Goal: Transaction & Acquisition: Purchase product/service

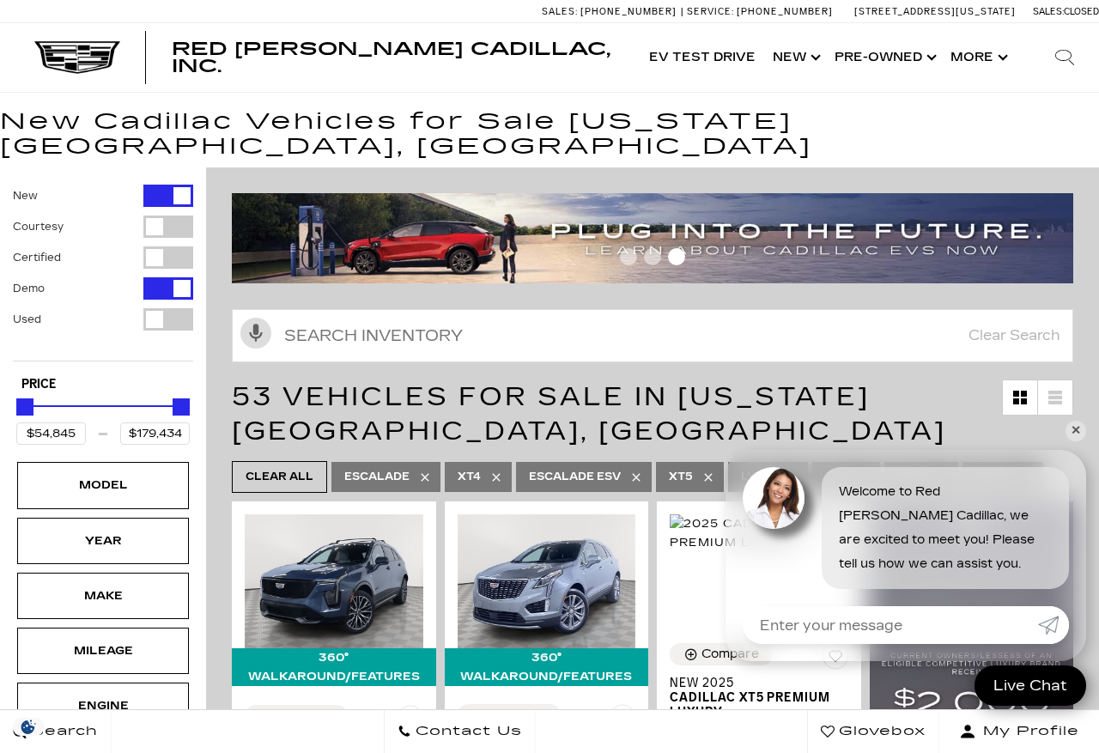
scroll to position [22, 0]
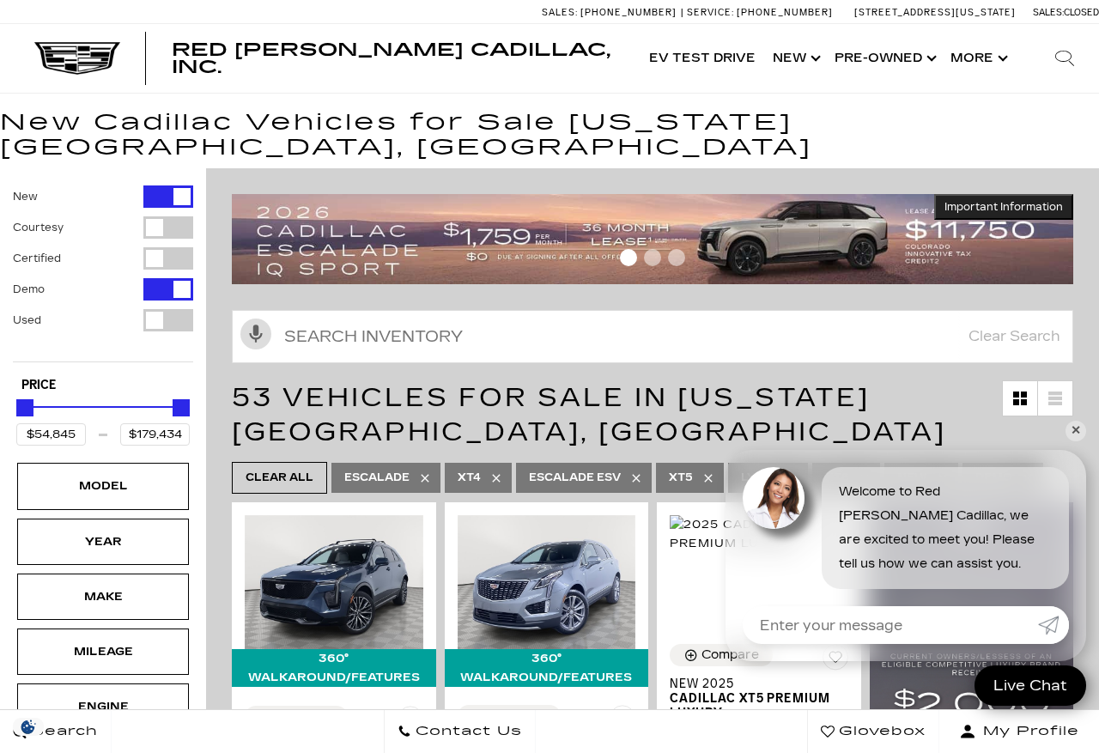
click at [167, 309] on div "Filter by Vehicle Type" at bounding box center [168, 320] width 50 height 22
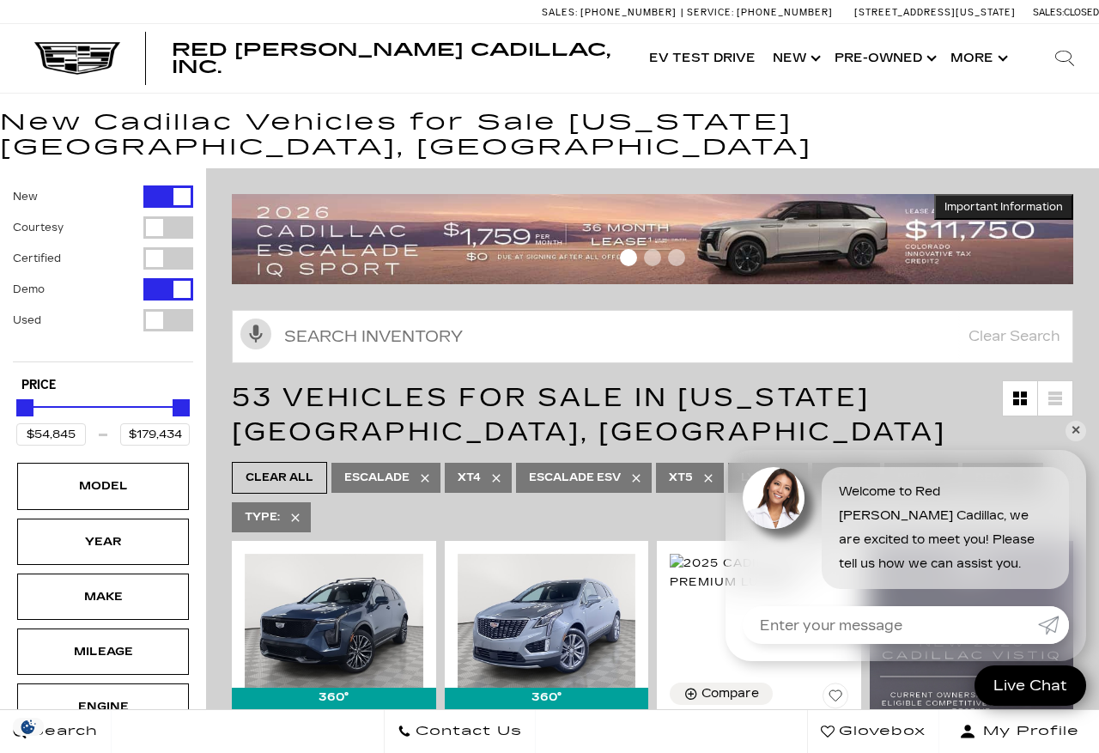
click at [33, 312] on label "Used" at bounding box center [27, 320] width 28 height 17
type input "$54,845"
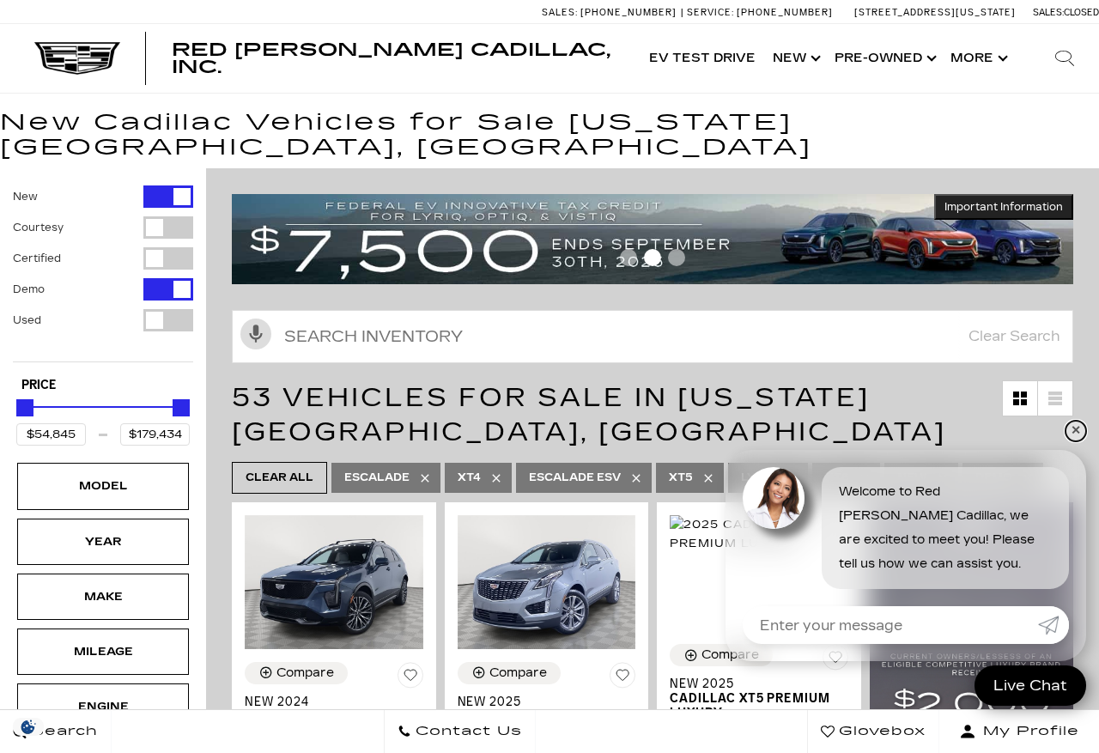
click at [1081, 441] on link "✕" at bounding box center [1075, 431] width 21 height 21
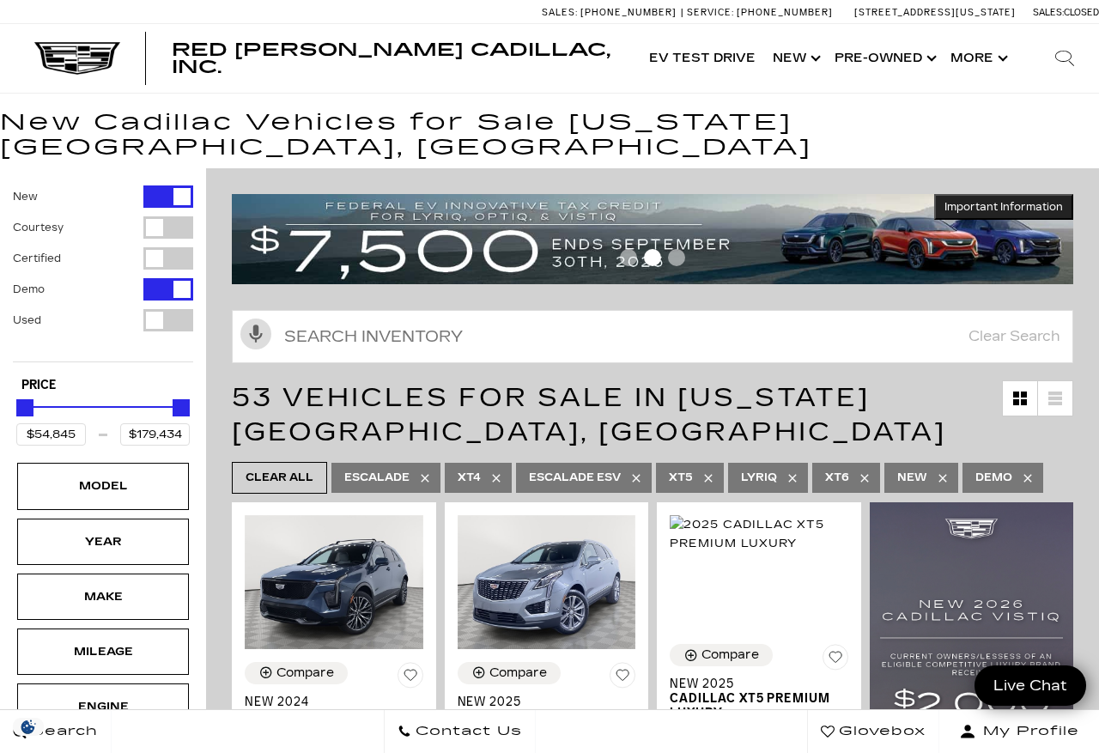
click at [1068, 458] on ul "Clear All Escalade XT4 Escalade ESV XT5 LYRIQ XT6 New Demo" at bounding box center [652, 478] width 841 height 40
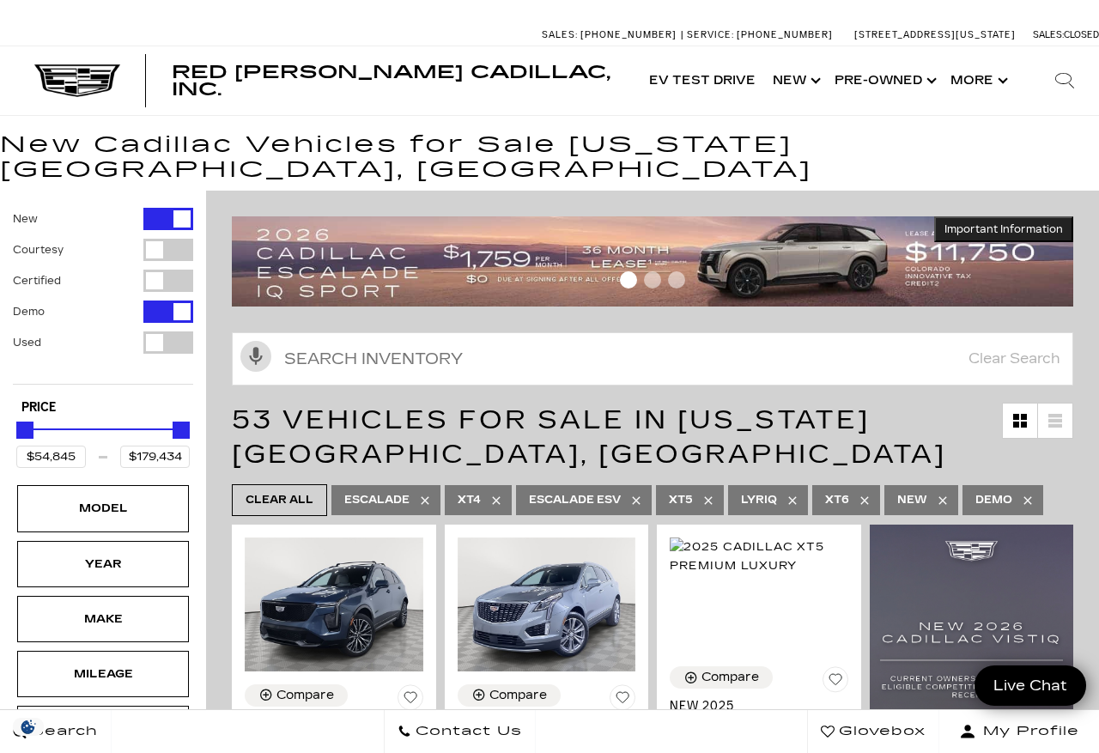
click at [999, 83] on button "Show More" at bounding box center [977, 80] width 71 height 69
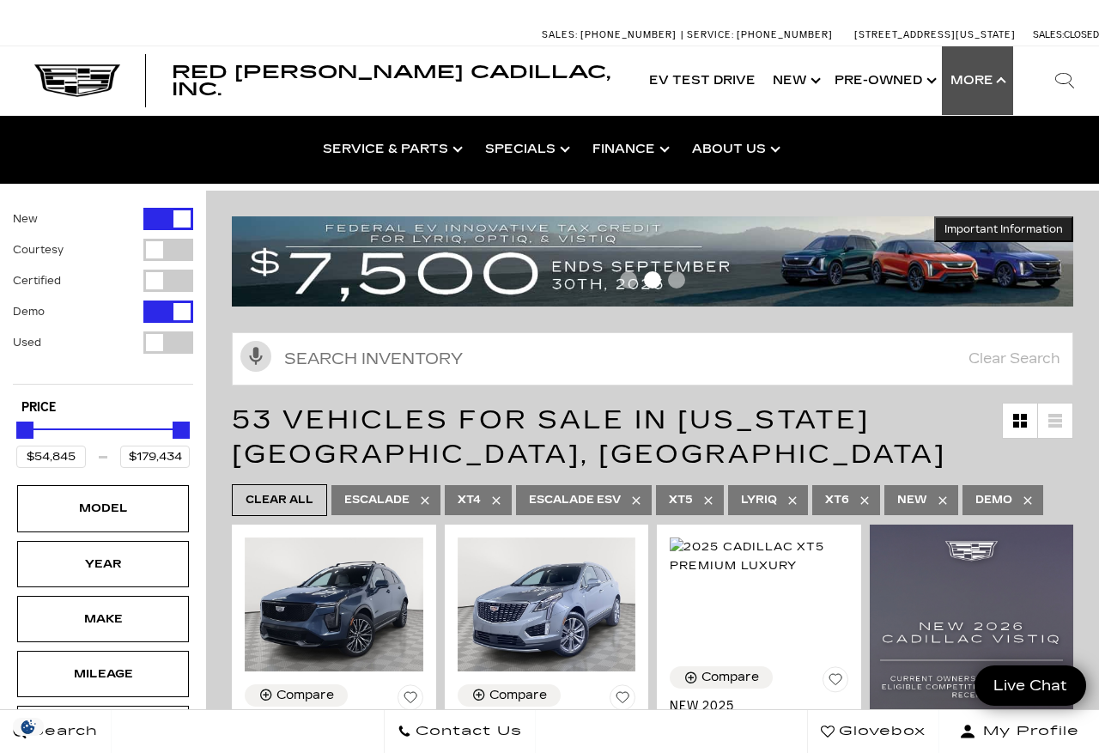
click at [1026, 100] on div at bounding box center [1060, 80] width 77 height 69
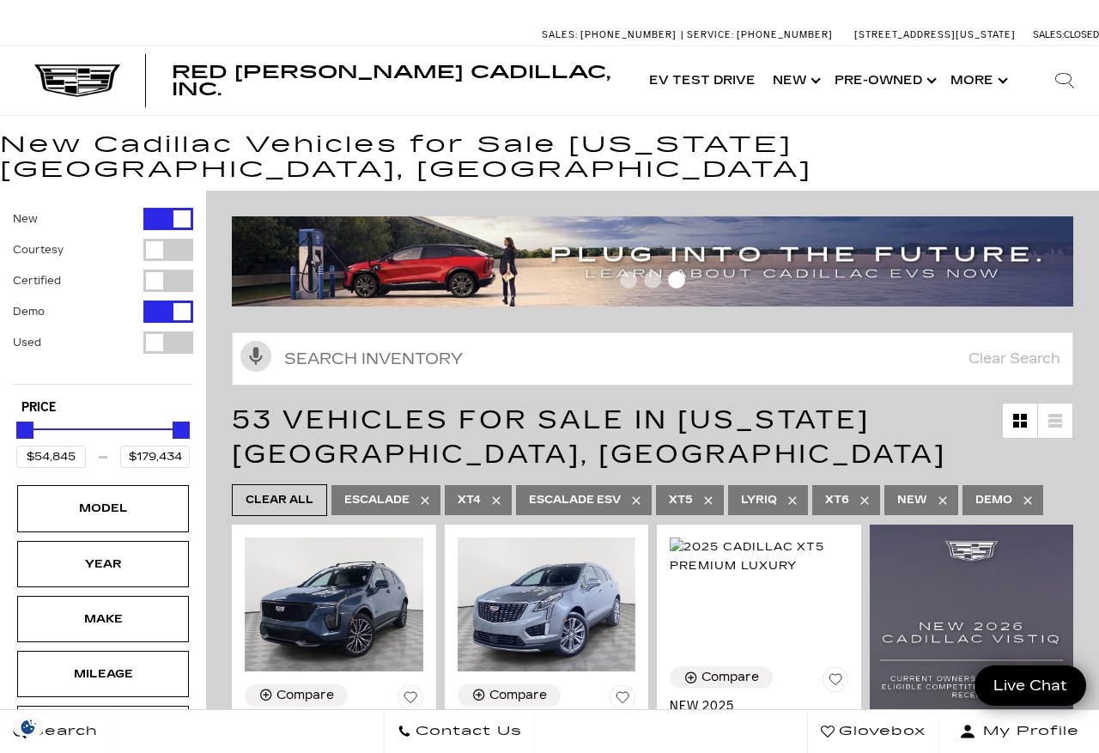
click at [806, 87] on link "Show New" at bounding box center [795, 80] width 62 height 69
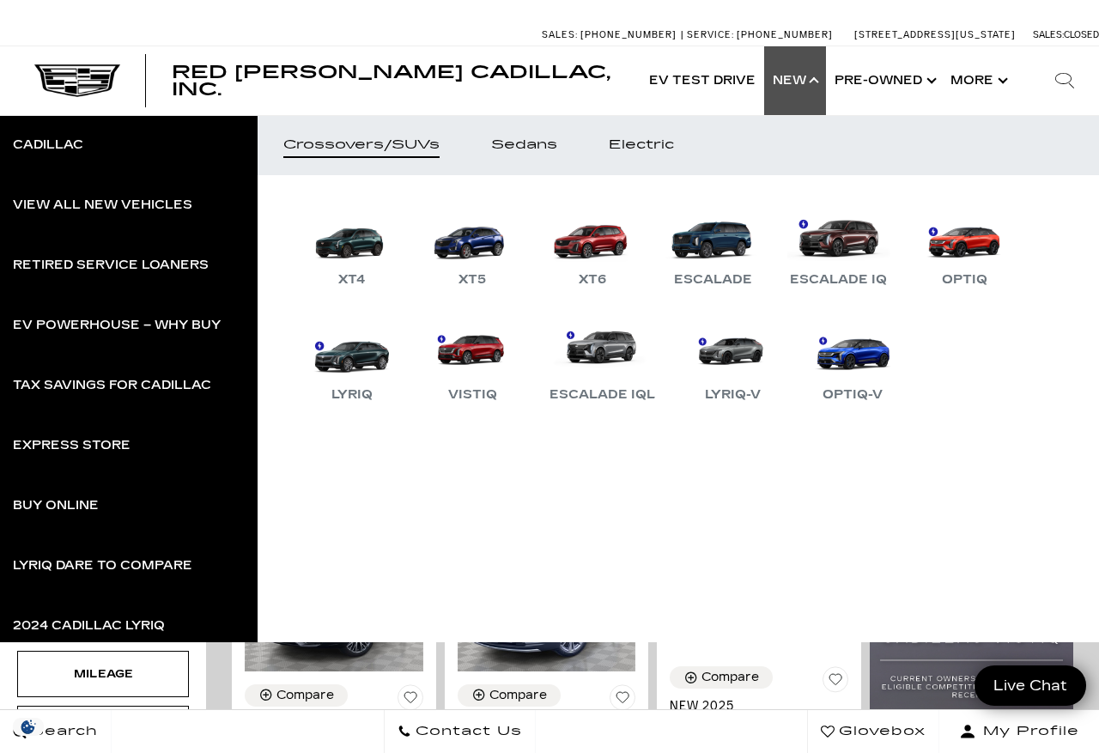
click at [908, 82] on link "Show Pre-Owned" at bounding box center [884, 80] width 116 height 69
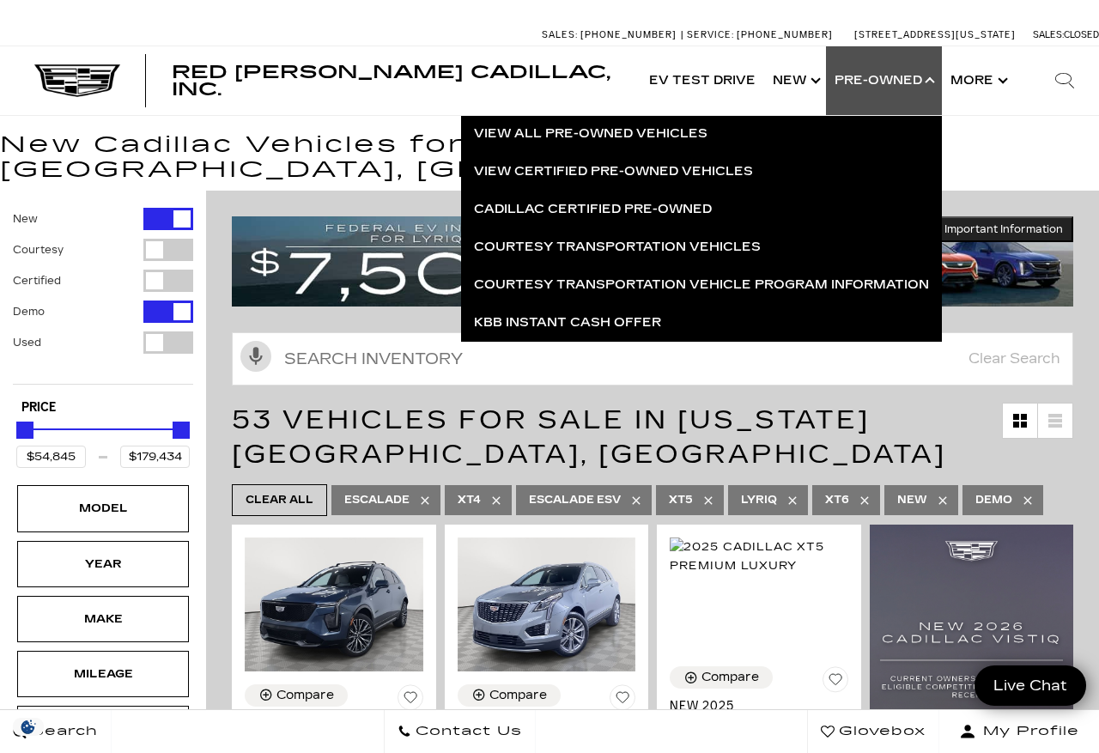
click at [655, 137] on link "View All Pre-Owned Vehicles" at bounding box center [701, 134] width 481 height 38
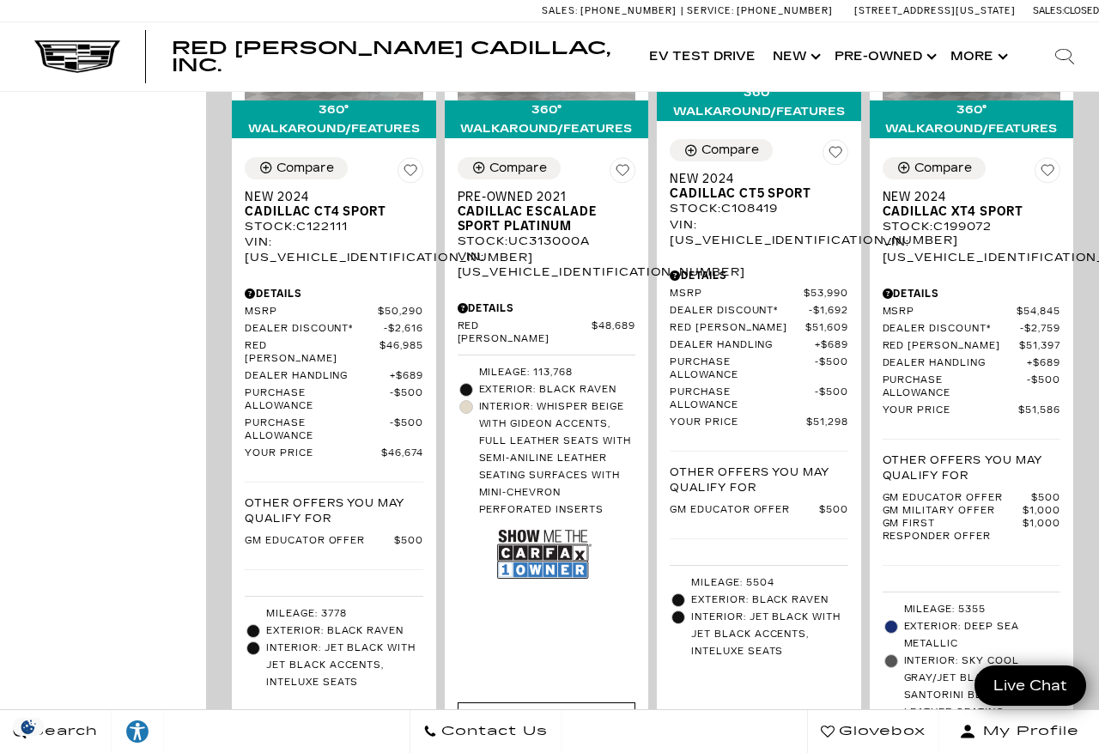
scroll to position [1811, 0]
